Goal: Information Seeking & Learning: Learn about a topic

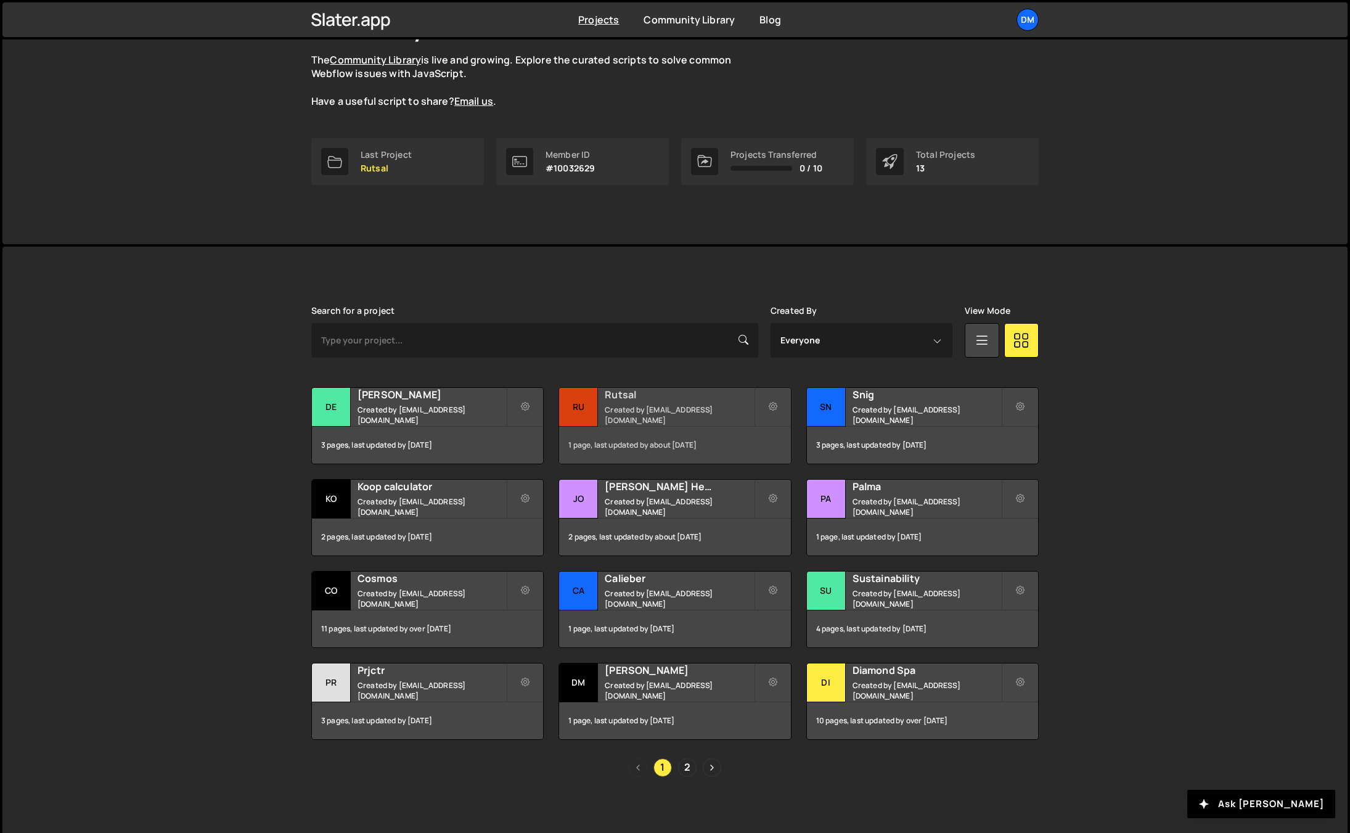
scroll to position [115, 0]
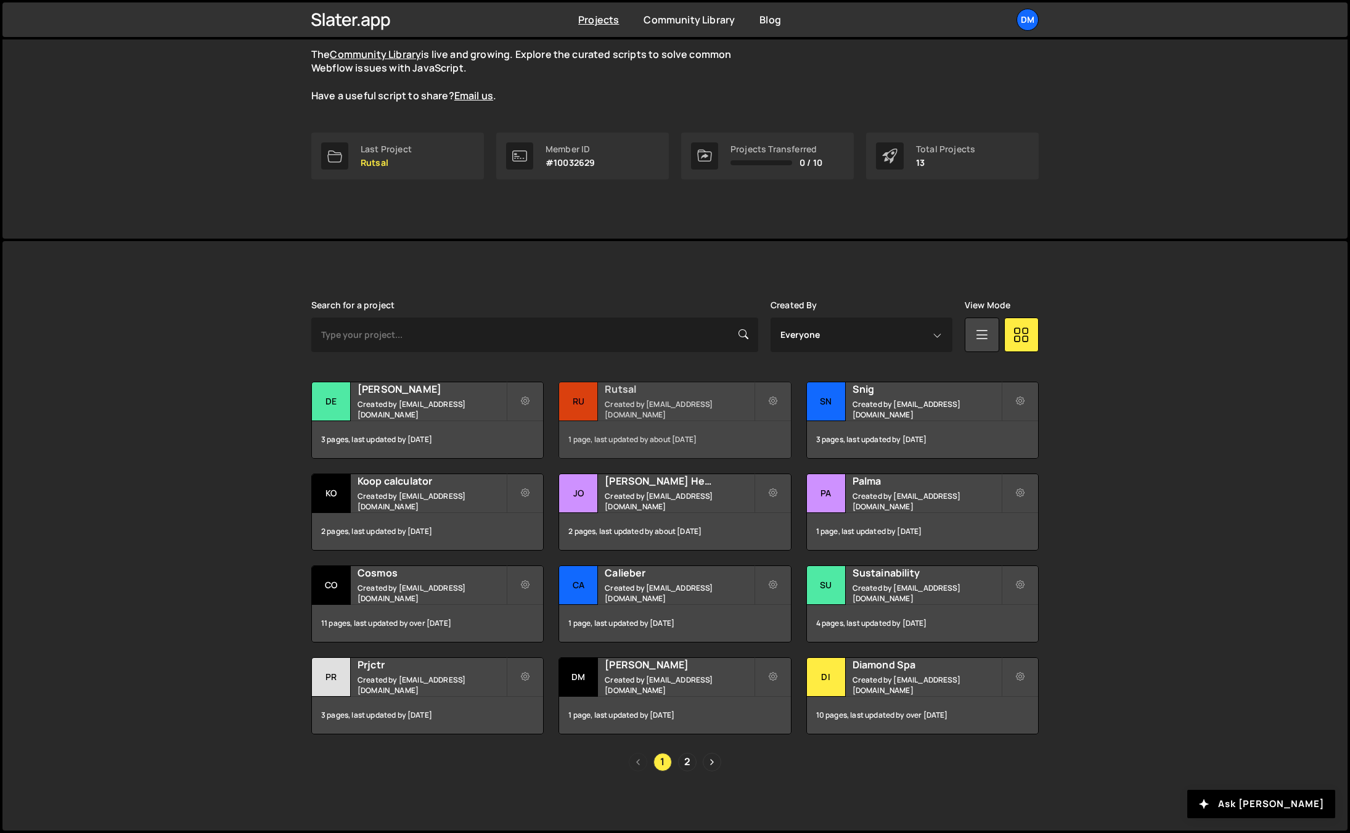
click at [641, 412] on small "Created by [EMAIL_ADDRESS][DOMAIN_NAME]" at bounding box center [679, 409] width 149 height 21
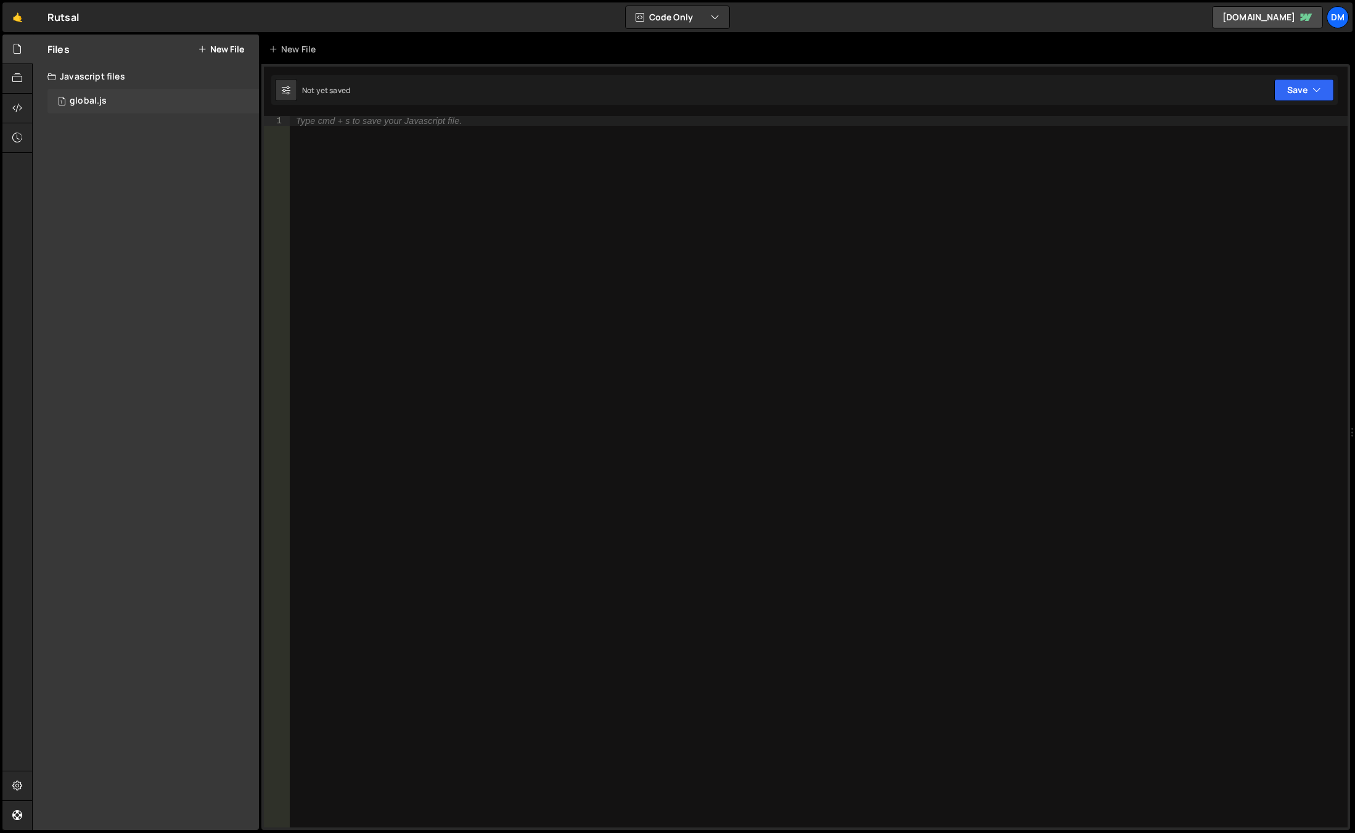
click at [84, 92] on div "1 global.js 0" at bounding box center [152, 101] width 211 height 25
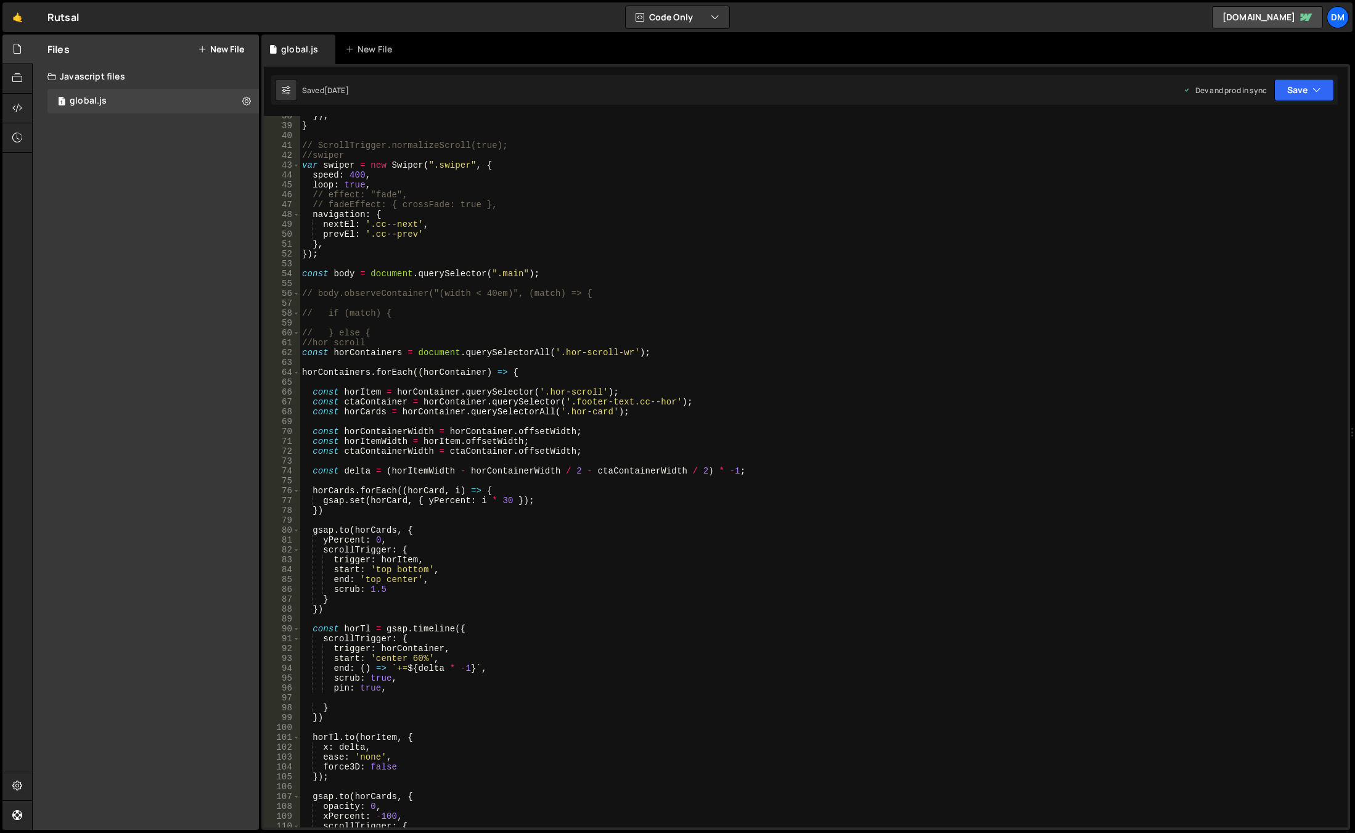
scroll to position [370, 0]
type textarea "const horItem = horContainer.querySelector('.hor-scroll');"
click at [782, 396] on div "}) ; } // ScrollTrigger.normalizeScroll(true); //swiper var swiper = new Swiper…" at bounding box center [821, 476] width 1043 height 731
type input "ф"
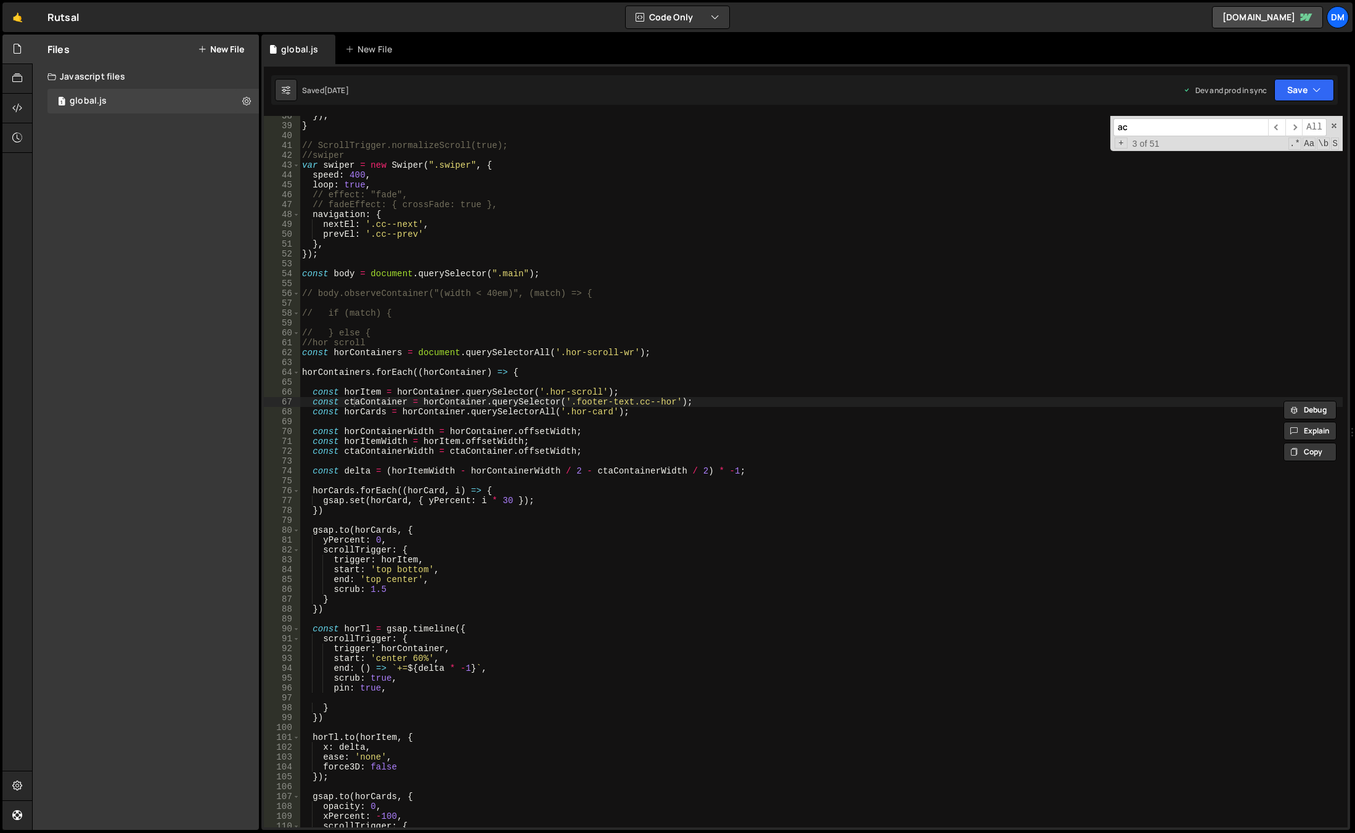
type input "a"
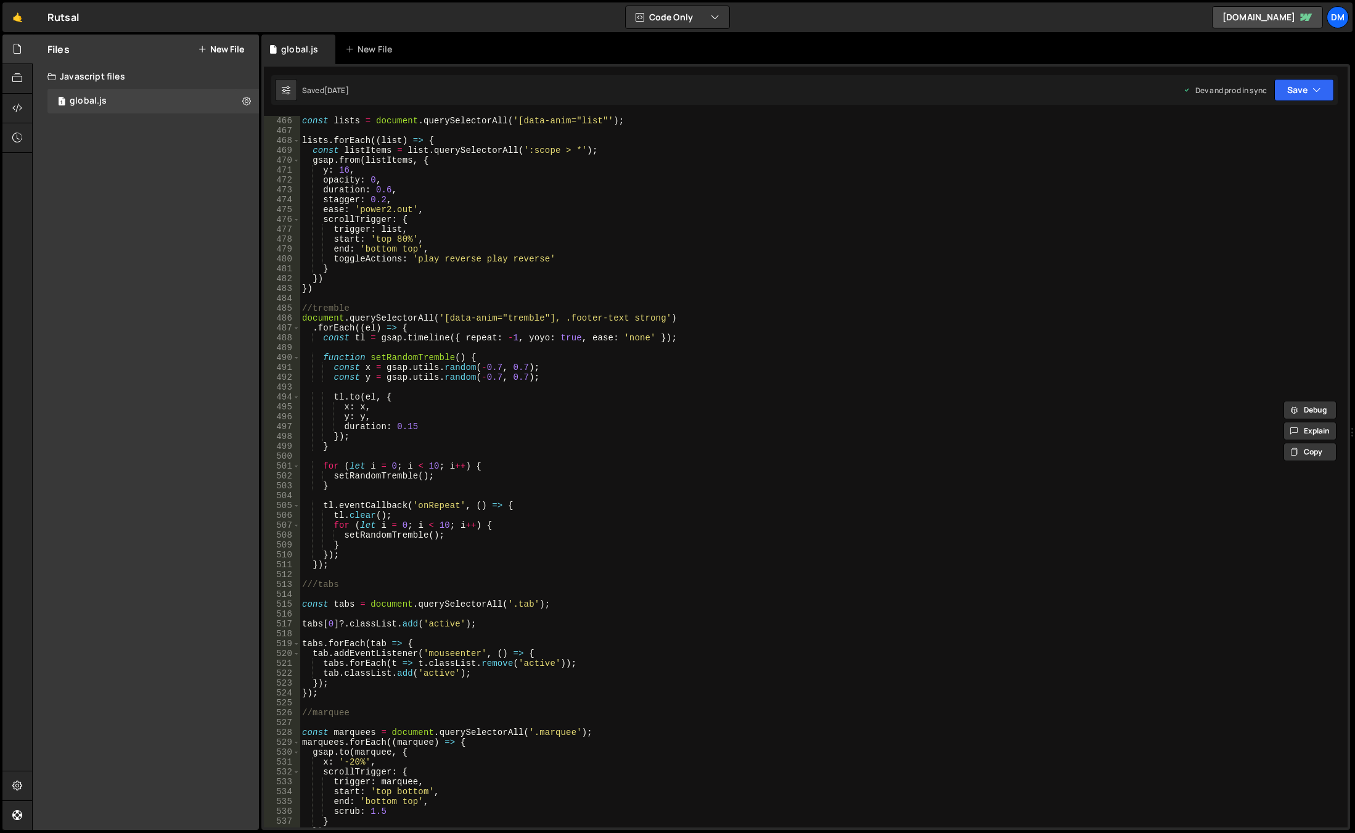
scroll to position [4587, 0]
click at [823, 319] on div "const lists = document . querySelectorAll ( '[data-anim="list"' ) ; lists . for…" at bounding box center [821, 481] width 1043 height 731
type textarea "document.querySelectorAll('[data-anim="tremble"], .footer-text strong')"
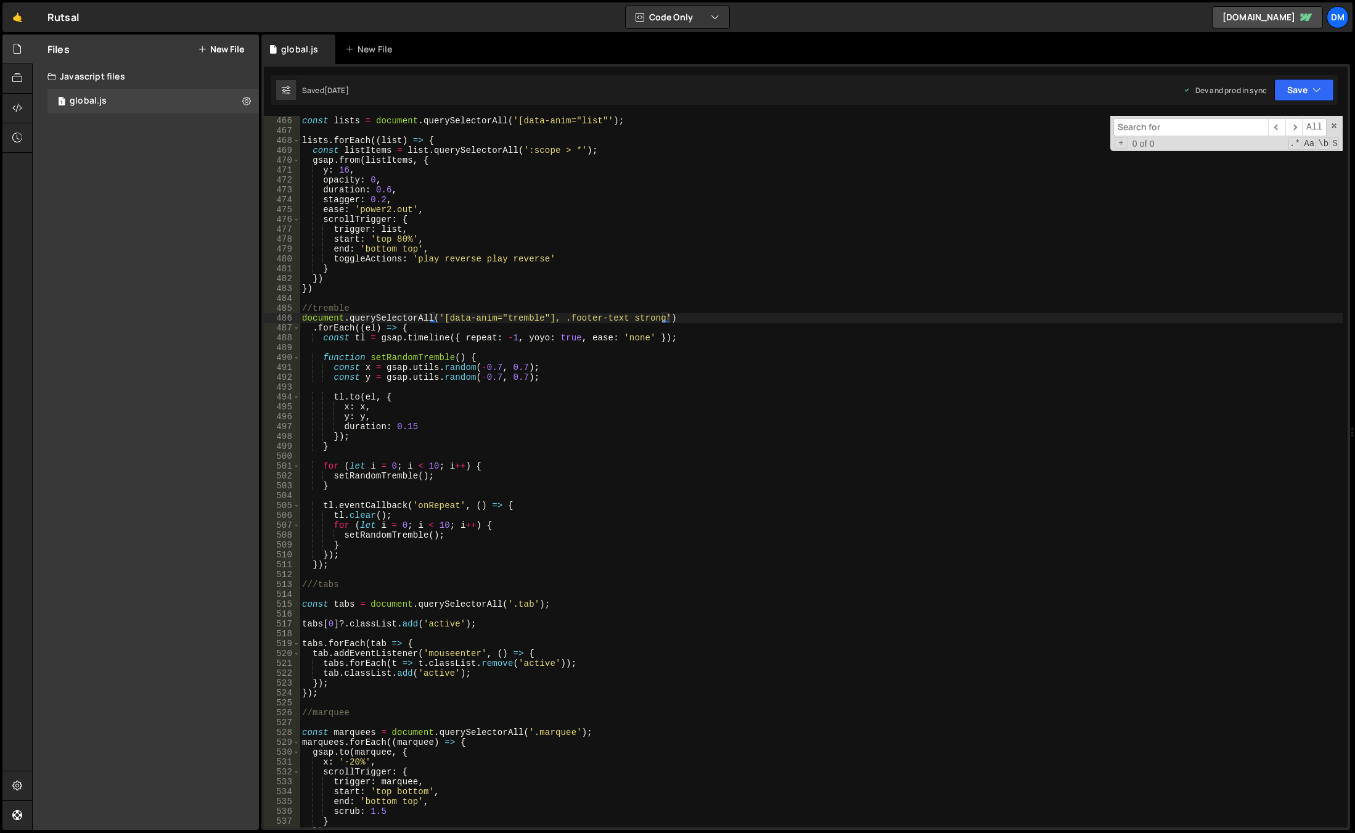
paste input "accordeon"
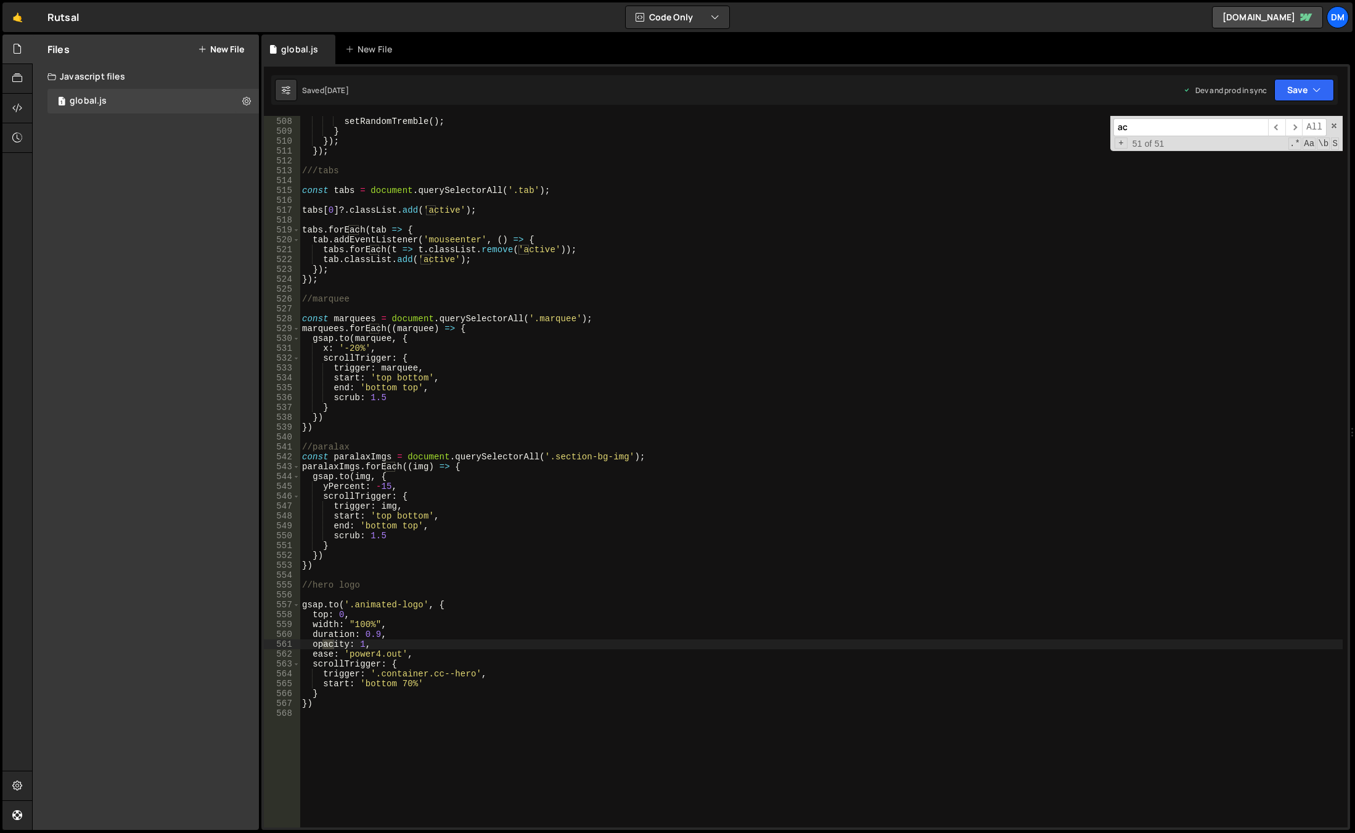
scroll to position [0, 0]
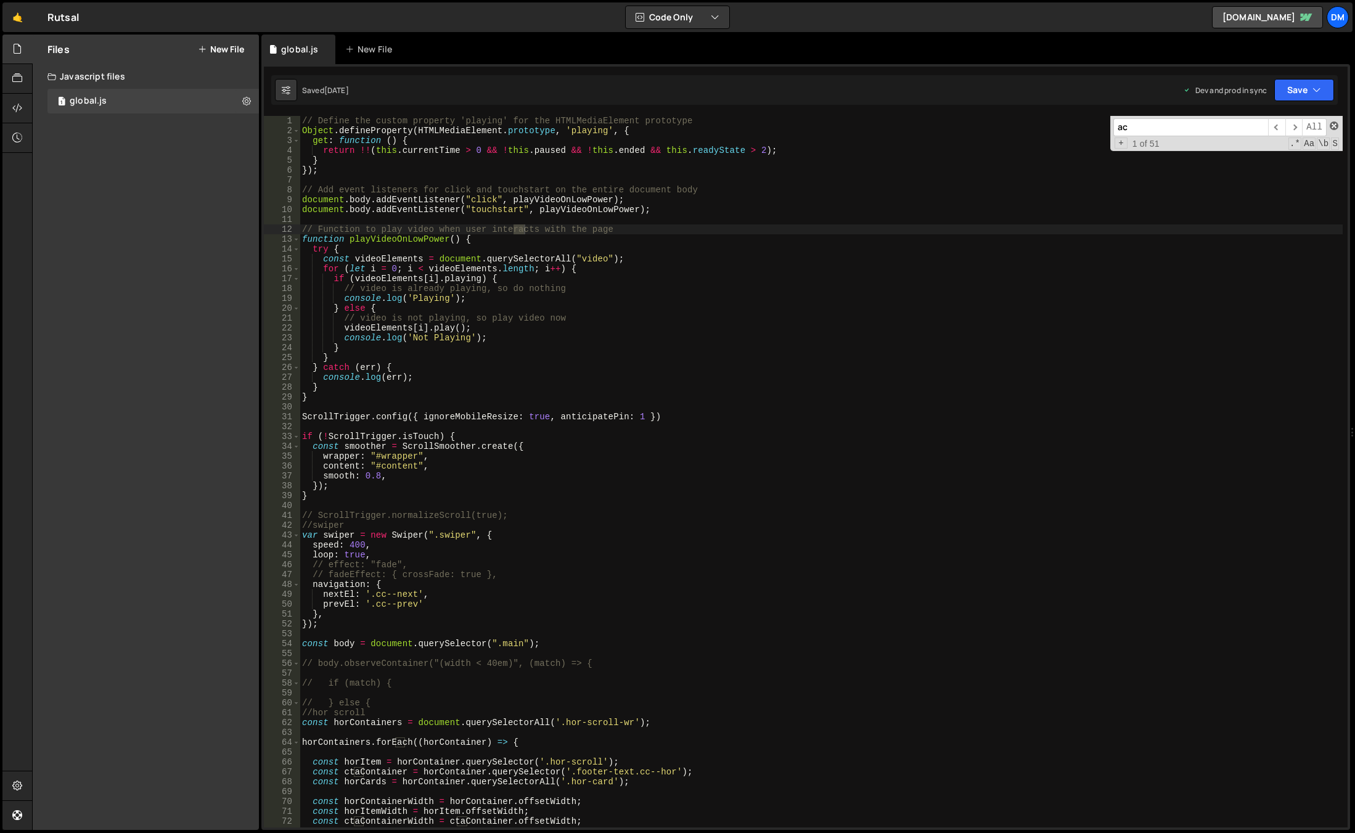
type input "ac"
click at [1330, 126] on span at bounding box center [1334, 125] width 9 height 9
type textarea "// Function to play video when user interacts with the page"
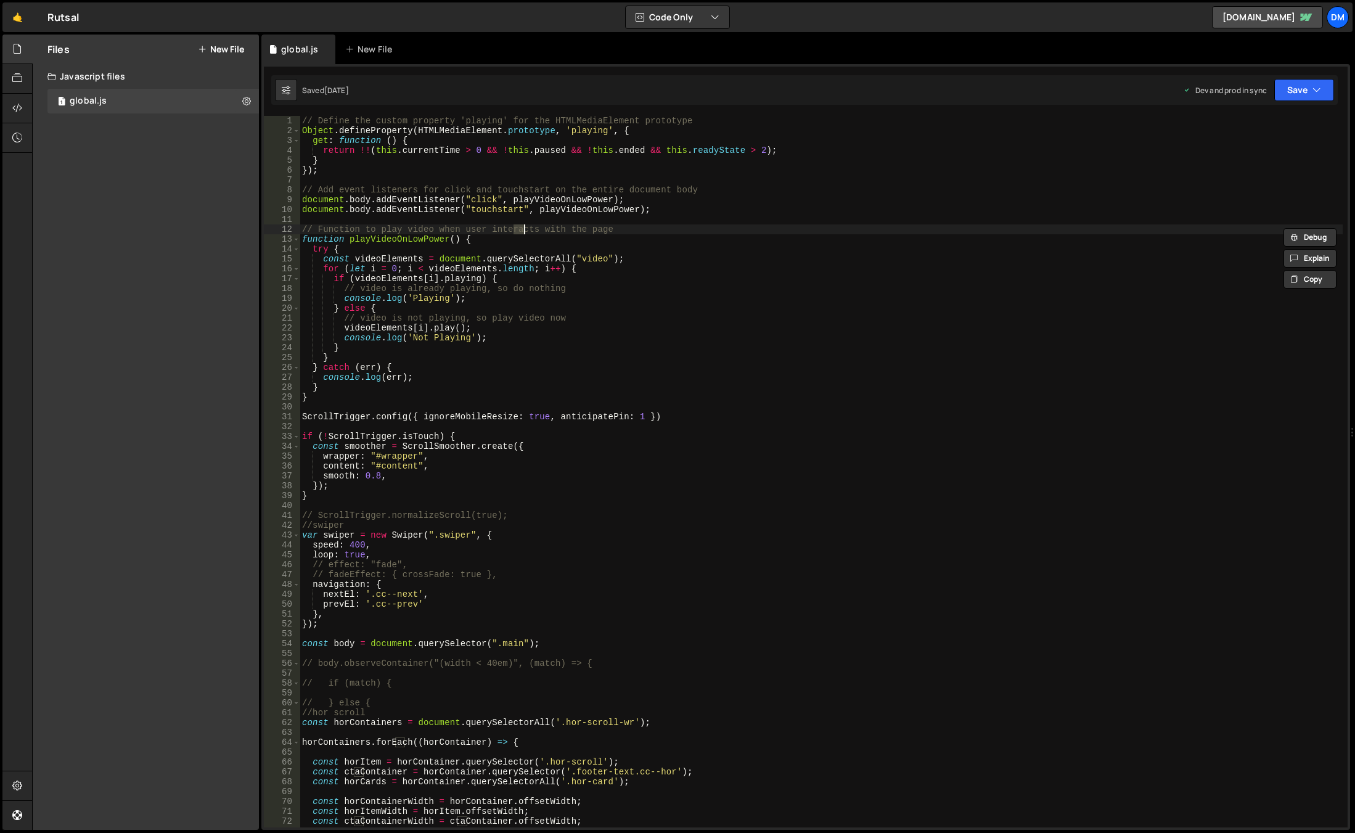
click at [1204, 179] on div "// Define the custom property 'playing' for the HTMLMediaElement prototype Obje…" at bounding box center [821, 481] width 1043 height 731
